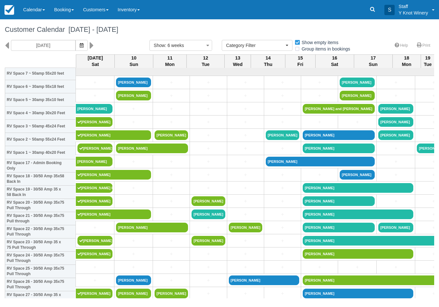
select select
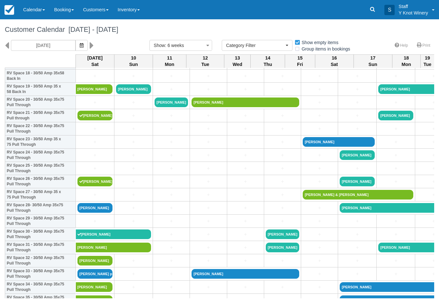
scroll to position [257, 0]
click at [94, 213] on link "[PERSON_NAME]" at bounding box center [95, 208] width 35 height 10
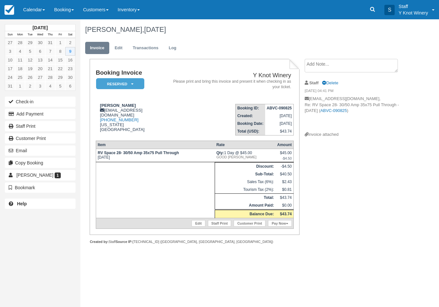
click at [277, 226] on link "Pay Now" at bounding box center [279, 223] width 23 height 6
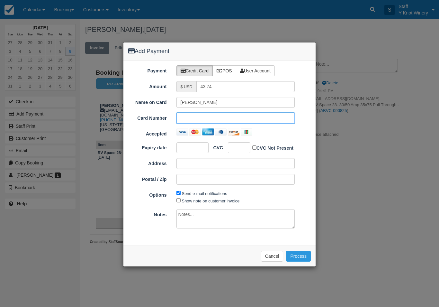
click at [192, 143] on div at bounding box center [193, 147] width 32 height 11
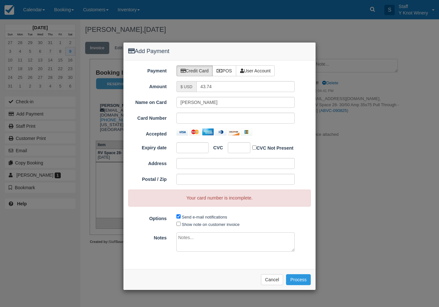
click at [222, 123] on div at bounding box center [236, 118] width 119 height 11
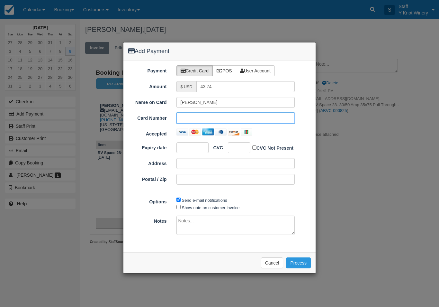
click at [187, 143] on div at bounding box center [193, 147] width 32 height 11
click at [179, 212] on div "Payment Credit Card POS User Account Amount $ USD 43.74 Name on Card [PERSON_NA…" at bounding box center [219, 155] width 192 height 191
click at [177, 207] on input "Show note on customer invoice" at bounding box center [179, 207] width 4 height 4
checkbox input "true"
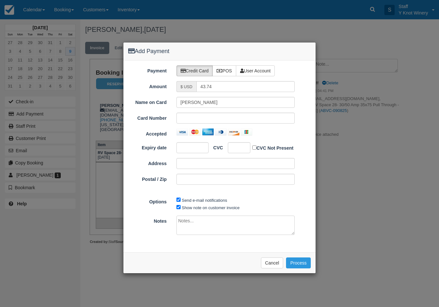
click at [292, 263] on button "Process" at bounding box center [298, 262] width 25 height 11
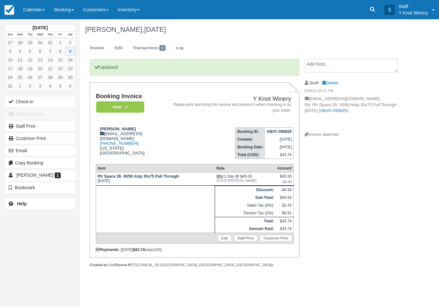
click at [23, 102] on button "Check-in" at bounding box center [40, 101] width 71 height 10
